Goal: Task Accomplishment & Management: Manage account settings

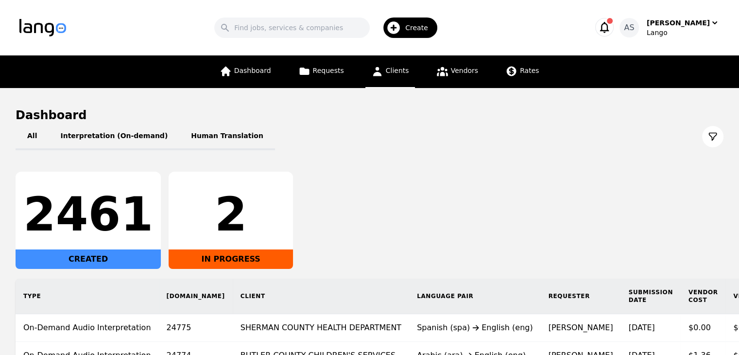
click at [408, 80] on link "Clients" at bounding box center [390, 71] width 50 height 33
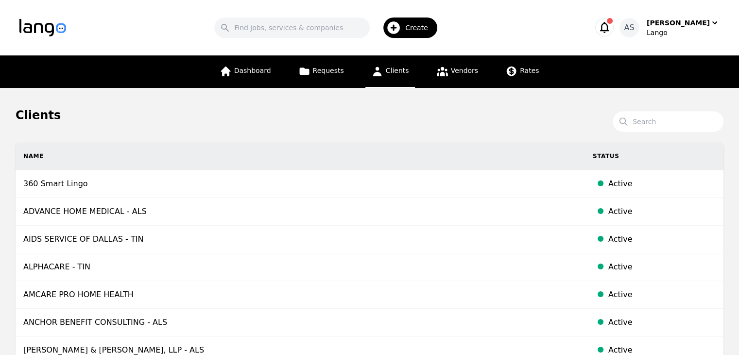
click at [431, 24] on span "Create" at bounding box center [420, 28] width 30 height 10
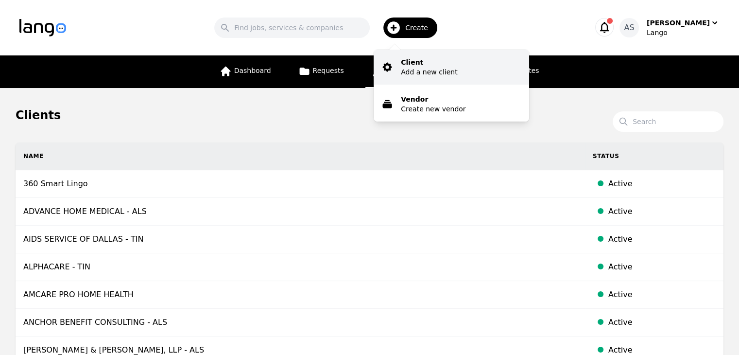
click at [466, 74] on button "Client Add a new client" at bounding box center [451, 67] width 155 height 35
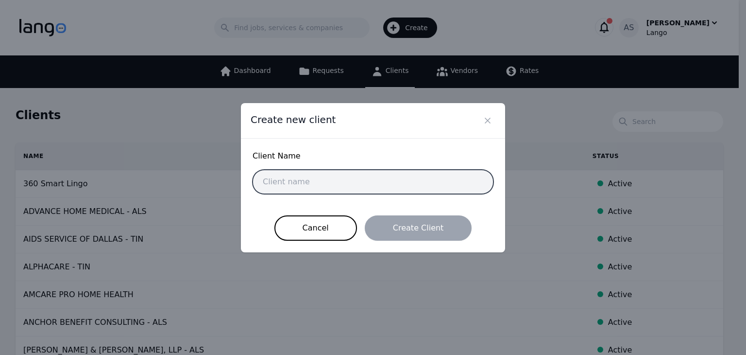
click at [389, 180] on input "text" at bounding box center [373, 182] width 241 height 24
paste input "[PERSON_NAME] Health Care"
type input "[PERSON_NAME] Health Care"
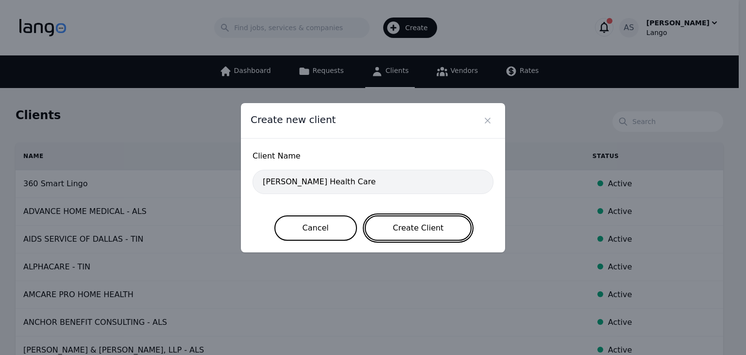
click at [414, 229] on button "Create Client" at bounding box center [418, 227] width 107 height 25
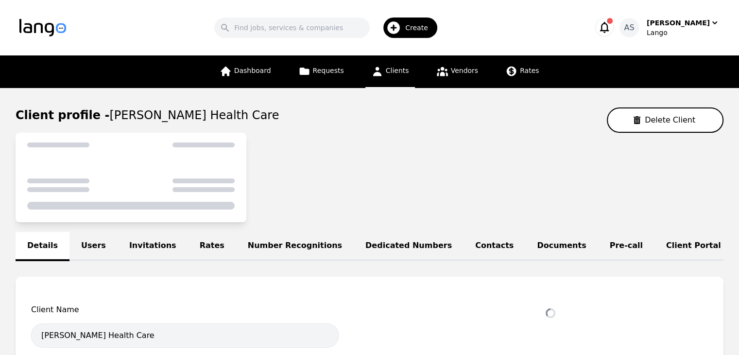
select select "active"
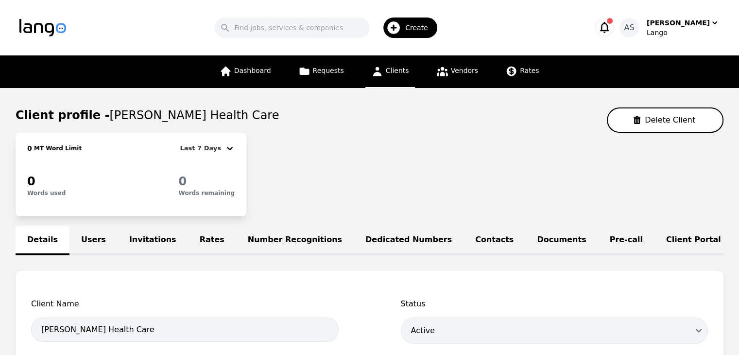
drag, startPoint x: 88, startPoint y: 236, endPoint x: 103, endPoint y: 236, distance: 14.1
click at [88, 236] on link "Users" at bounding box center [93, 240] width 48 height 29
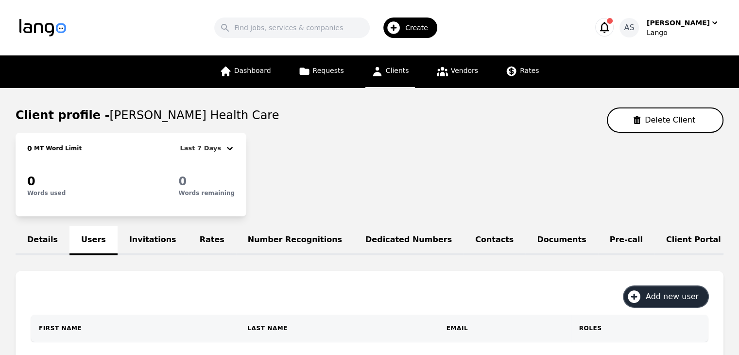
click at [659, 302] on span "Add new user" at bounding box center [676, 297] width 60 height 12
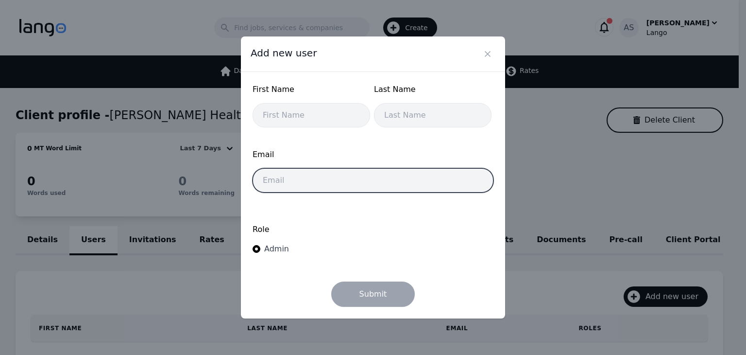
click at [319, 183] on input "email" at bounding box center [373, 180] width 241 height 24
type input "v"
drag, startPoint x: 331, startPoint y: 184, endPoint x: 334, endPoint y: 179, distance: 5.5
click at [331, 184] on input "v" at bounding box center [373, 180] width 241 height 24
paste input "[PERSON_NAME][EMAIL_ADDRESS][PERSON_NAME][DOMAIN_NAME]"
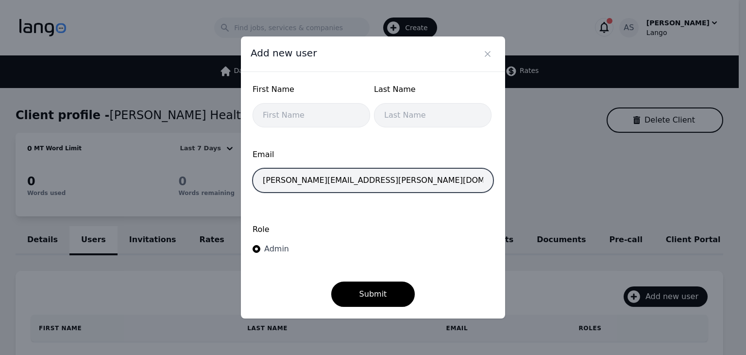
type input "[PERSON_NAME][EMAIL_ADDRESS][PERSON_NAME][DOMAIN_NAME]"
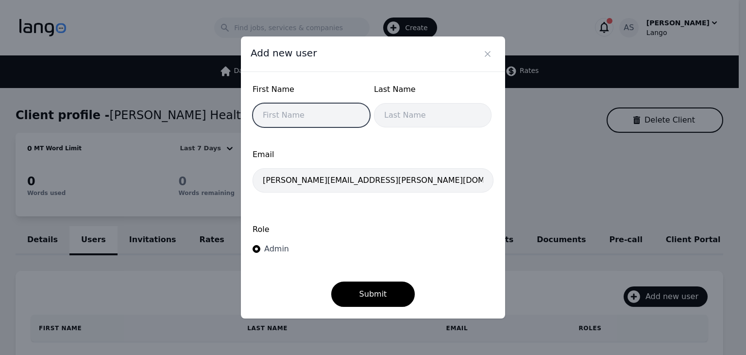
click at [340, 113] on input "text" at bounding box center [312, 115] width 118 height 24
type input "[PERSON_NAME]"
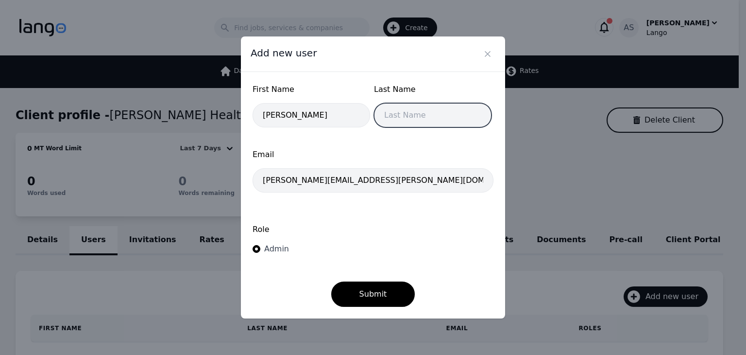
click at [410, 117] on input "text" at bounding box center [433, 115] width 118 height 24
type input "[PERSON_NAME]"
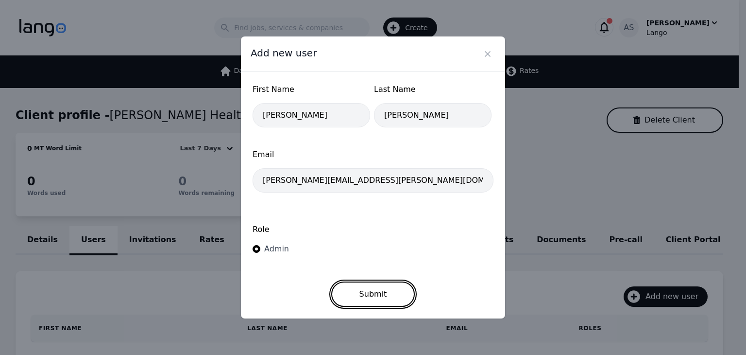
click at [380, 291] on button "Submit" at bounding box center [373, 293] width 84 height 25
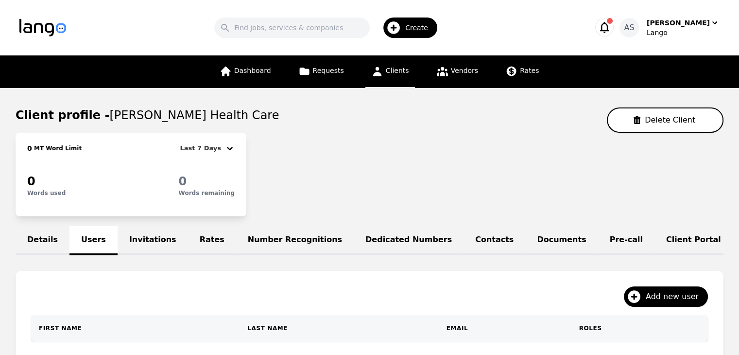
click at [125, 239] on link "Invitations" at bounding box center [153, 240] width 70 height 29
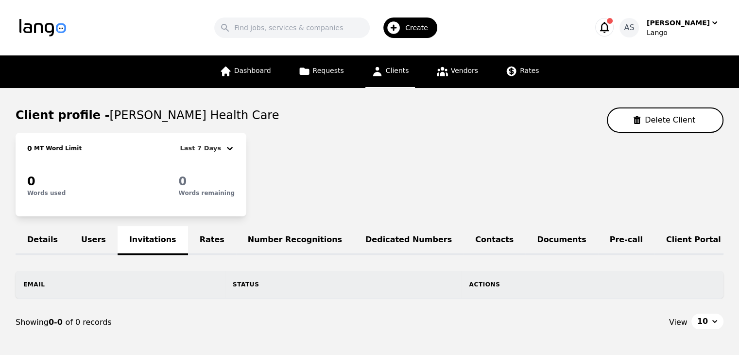
scroll to position [61, 0]
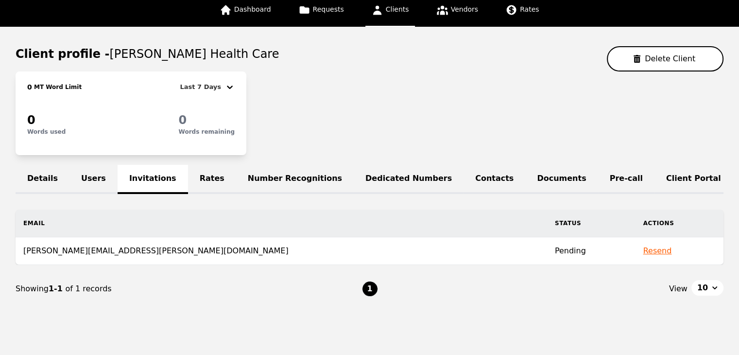
click at [93, 175] on link "Users" at bounding box center [93, 179] width 48 height 29
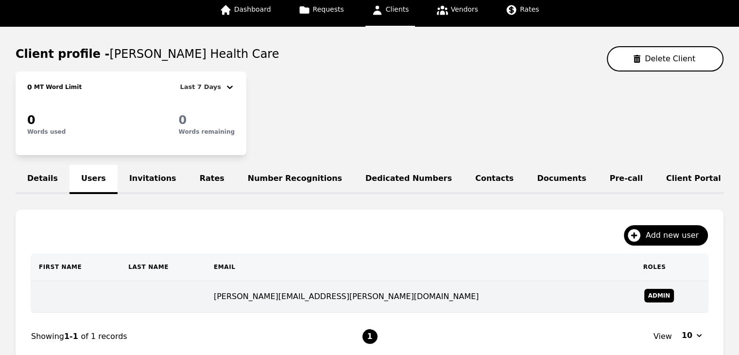
click at [272, 298] on td "[PERSON_NAME][EMAIL_ADDRESS][PERSON_NAME][DOMAIN_NAME]" at bounding box center [421, 297] width 430 height 32
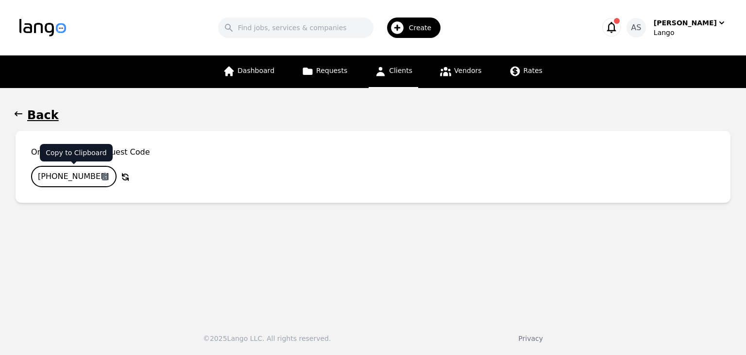
click at [72, 176] on input "[PHONE_NUMBER]" at bounding box center [74, 176] width 86 height 21
